Goal: Check status: Check status

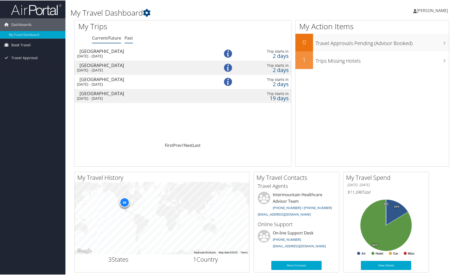
click at [129, 40] on link "Past" at bounding box center [129, 38] width 8 height 6
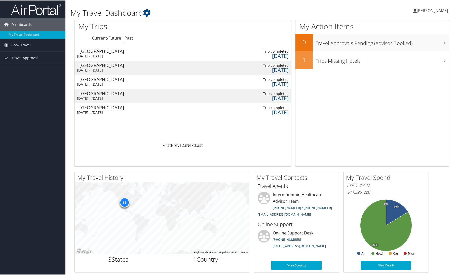
click at [133, 55] on div "[DATE] - [DATE]" at bounding box center [142, 55] width 131 height 5
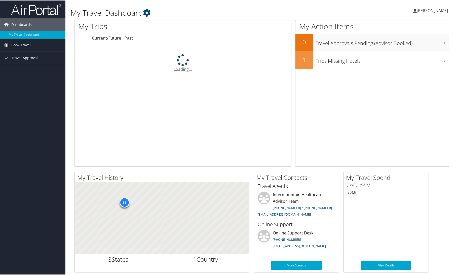
click at [127, 38] on link "Past" at bounding box center [129, 38] width 8 height 6
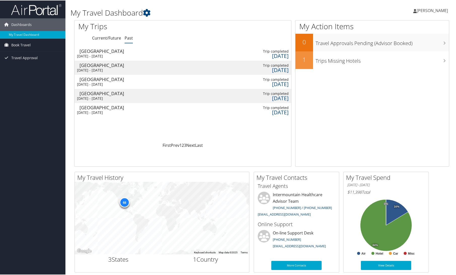
click at [95, 65] on div "Salt Lake City" at bounding box center [142, 64] width 125 height 5
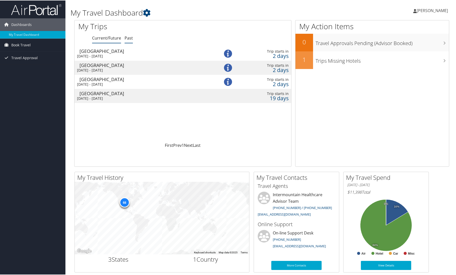
click at [127, 36] on link "Past" at bounding box center [129, 38] width 8 height 6
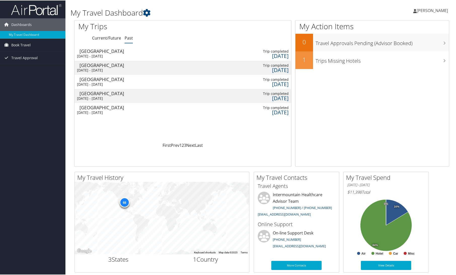
click at [140, 81] on td "Salt Lake City Mon 18 Aug 2025 - Fri 22 Aug 2025" at bounding box center [143, 81] width 136 height 14
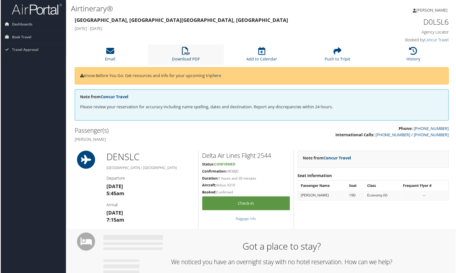
click at [185, 54] on icon at bounding box center [186, 51] width 8 height 8
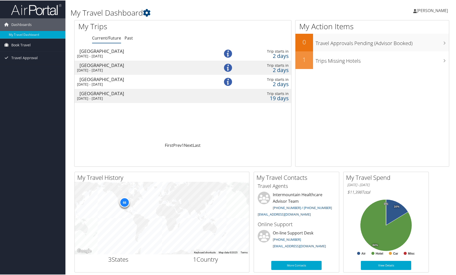
click at [103, 80] on div "[GEOGRAPHIC_DATA]" at bounding box center [145, 79] width 131 height 5
click at [94, 63] on div "Salt Lake City" at bounding box center [145, 64] width 131 height 5
click at [118, 53] on div "Salt Lake City" at bounding box center [145, 50] width 131 height 5
click at [23, 46] on span "Book Travel" at bounding box center [20, 44] width 19 height 13
click at [27, 62] on link "Book/Manage Online Trips" at bounding box center [32, 62] width 65 height 8
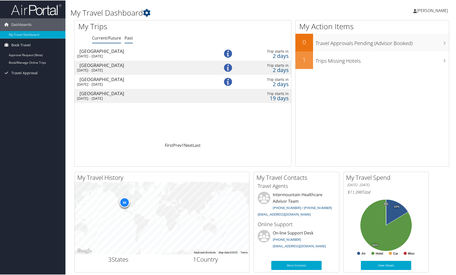
click at [127, 40] on link "Past" at bounding box center [129, 38] width 8 height 6
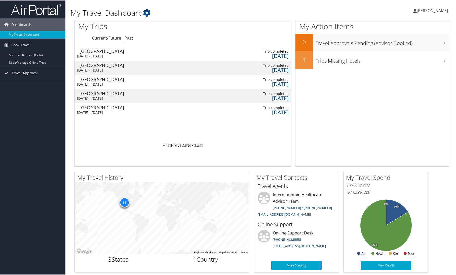
click at [110, 112] on div "Mon 11 Aug 2025 - Sun 17 Aug 2025" at bounding box center [142, 112] width 131 height 5
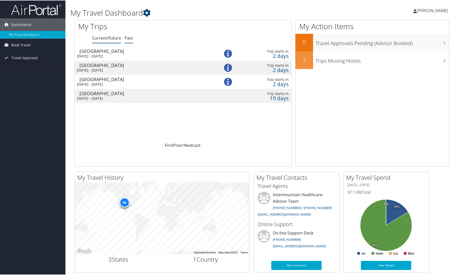
click at [128, 36] on link "Past" at bounding box center [129, 38] width 8 height 6
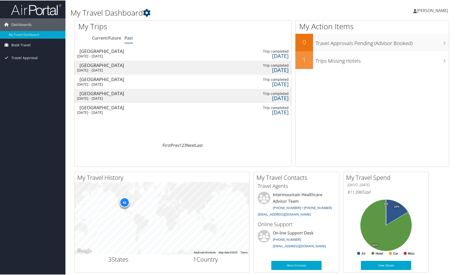
click at [129, 83] on div "Mon 18 Aug 2025 - Fri 22 Aug 2025" at bounding box center [142, 84] width 131 height 5
